Goal: Task Accomplishment & Management: Use online tool/utility

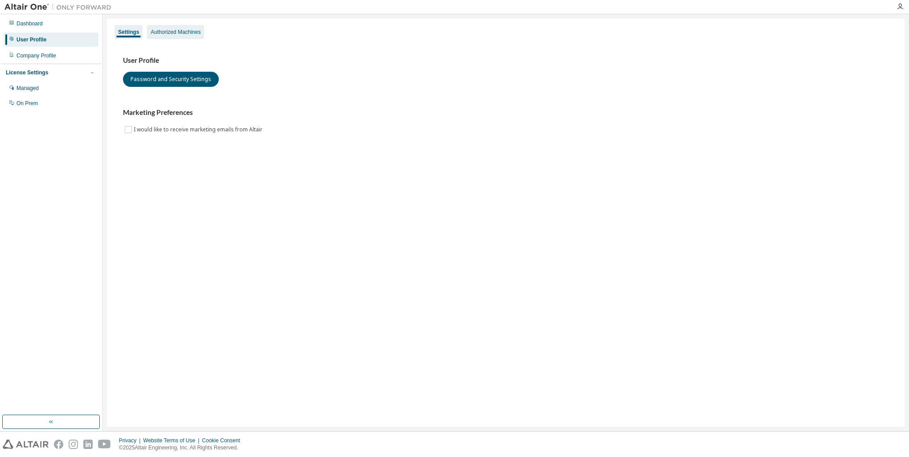
click at [181, 32] on div "Authorized Machines" at bounding box center [176, 32] width 50 height 7
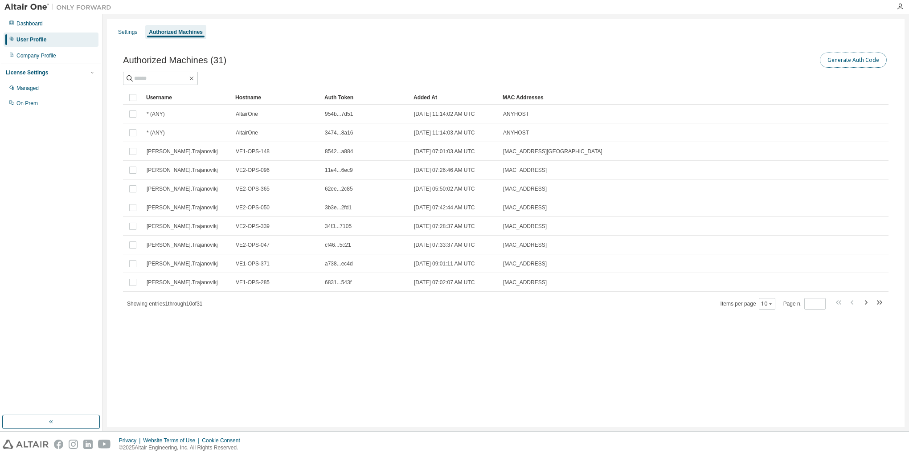
click at [847, 60] on button "Generate Auth Code" at bounding box center [853, 60] width 67 height 15
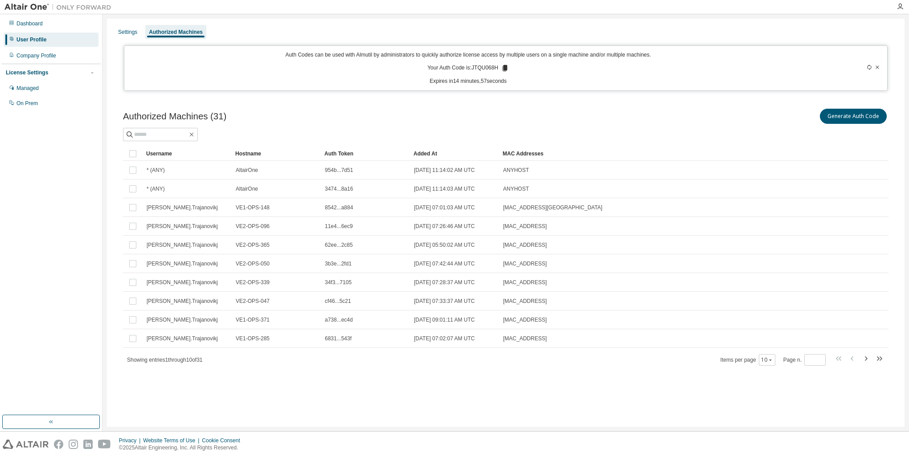
click at [487, 66] on p "Your Auth Code is: JTQU068H" at bounding box center [468, 68] width 82 height 8
drag, startPoint x: 487, startPoint y: 66, endPoint x: 472, endPoint y: 67, distance: 14.7
click at [472, 67] on p "Your Auth Code is: JTQU068H" at bounding box center [468, 68] width 82 height 8
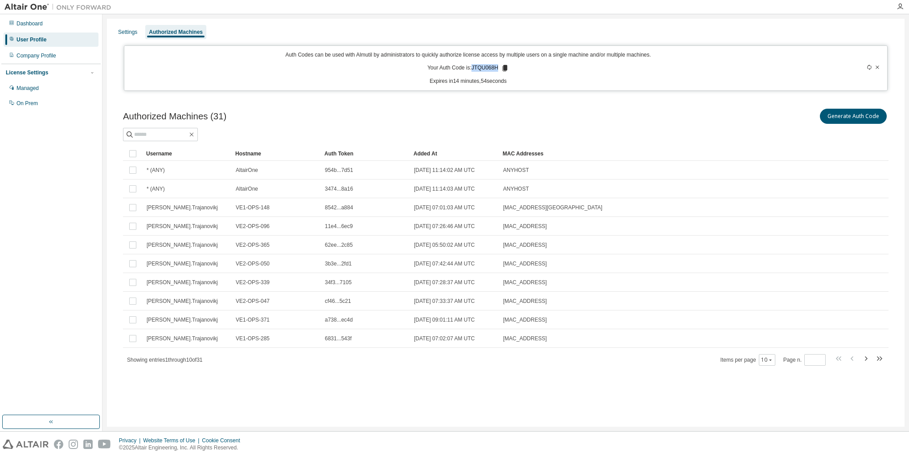
copy p "JTQU068H"
